Goal: Task Accomplishment & Management: Manage account settings

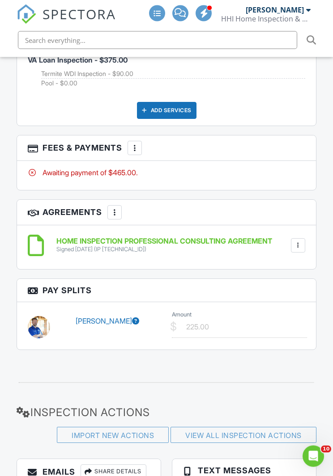
scroll to position [1595, 0]
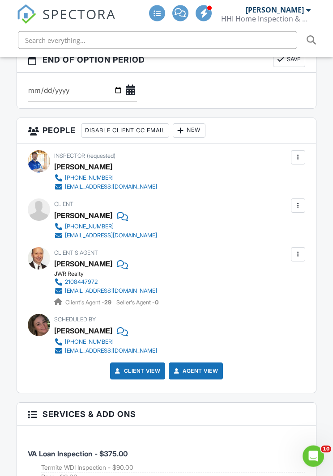
scroll to position [1205, 0]
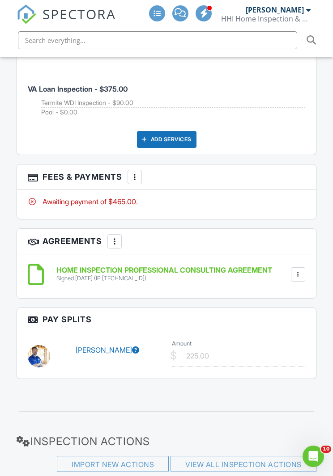
scroll to position [1561, 0]
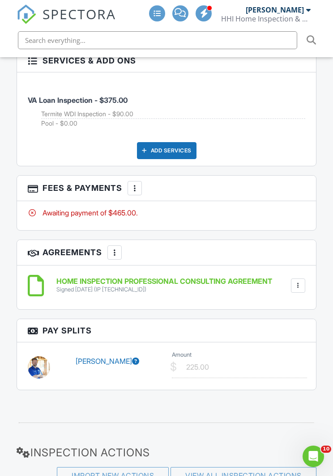
click at [139, 190] on div "More" at bounding box center [134, 188] width 14 height 14
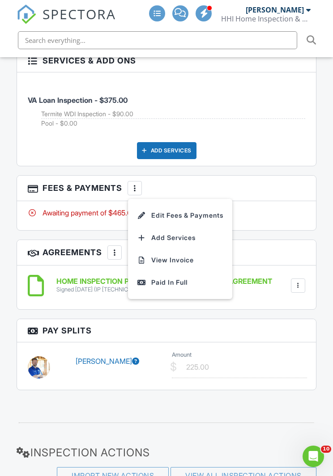
click at [210, 214] on li "Edit Fees & Payments" at bounding box center [179, 215] width 93 height 22
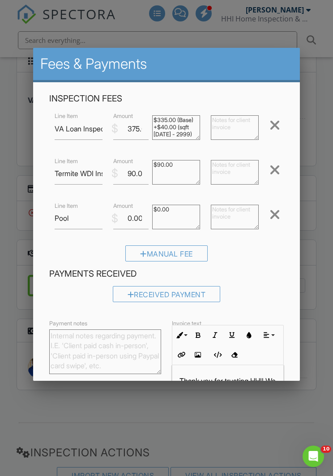
click at [187, 297] on div "Received Payment" at bounding box center [167, 294] width 108 height 16
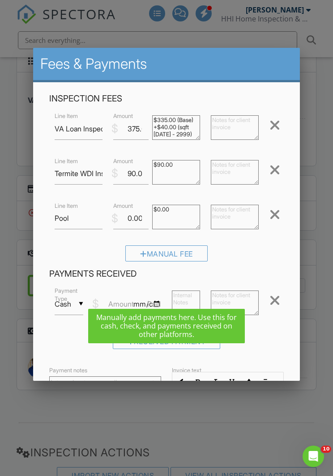
click at [82, 310] on input "Cash" at bounding box center [69, 304] width 28 height 22
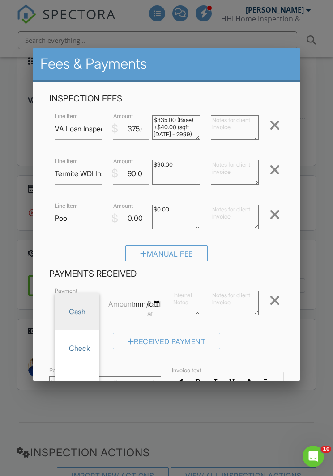
click at [81, 350] on span "Check" at bounding box center [77, 348] width 30 height 22
type input "Check"
click at [126, 301] on label "Amount" at bounding box center [120, 304] width 25 height 10
click at [126, 301] on input "Amount" at bounding box center [111, 304] width 35 height 22
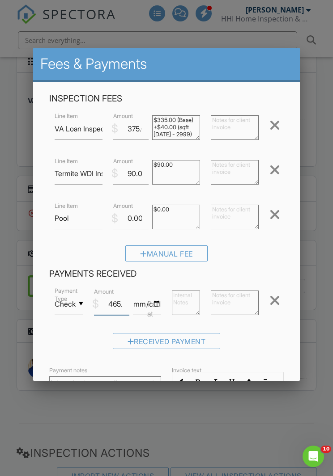
type input "465.00"
click at [155, 298] on input "datetime-local" at bounding box center [147, 304] width 28 height 22
type input "2025-08-28T13:16"
type input "2025-08-28T13:15"
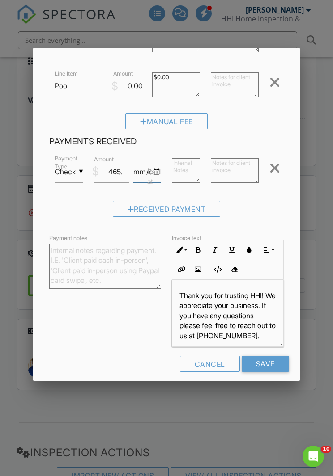
scroll to position [132, 0]
click at [271, 360] on input "Save" at bounding box center [264, 364] width 47 height 16
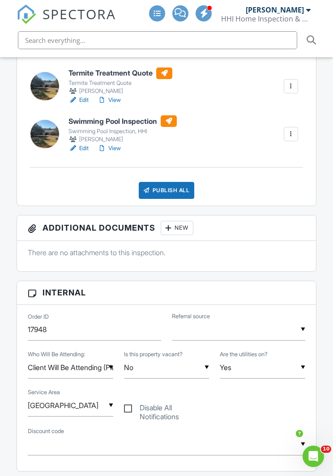
scroll to position [367, 0]
